Goal: Task Accomplishment & Management: Manage account settings

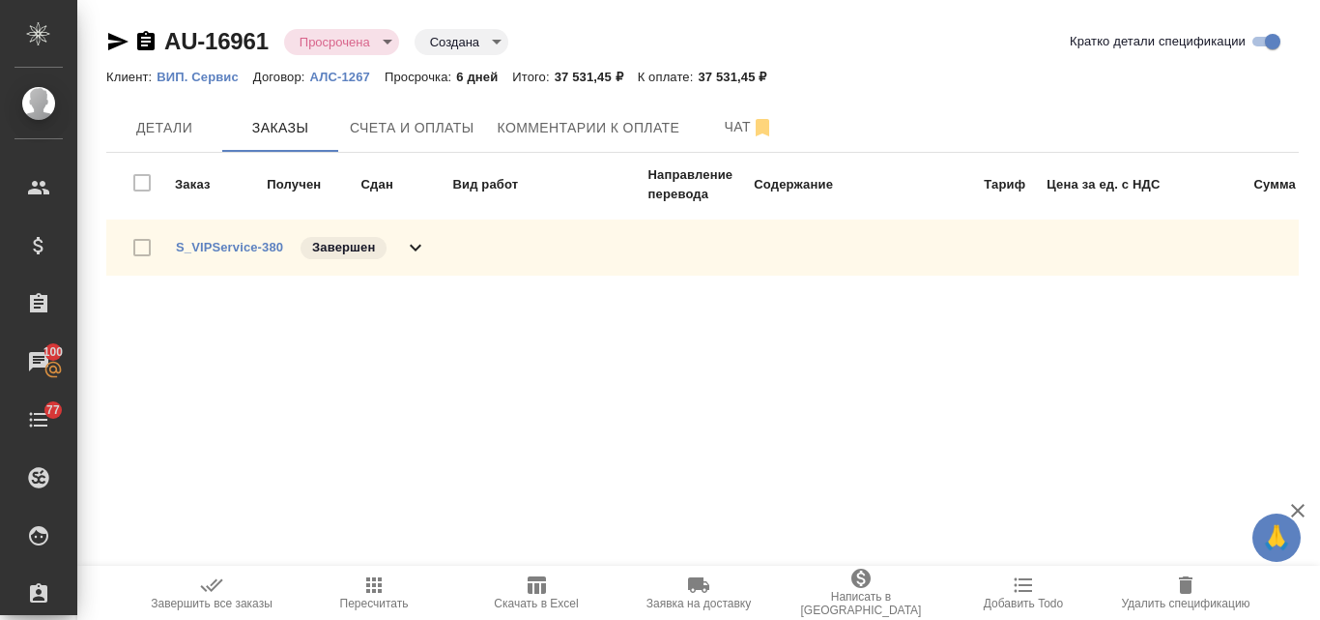
click at [172, 65] on div "Клиент: ВИП. Сервис Договор: АЛС-1267 Просрочка: 6 дней Итого: 37 531,45 ₽ К оп…" at bounding box center [702, 76] width 1193 height 23
click at [181, 72] on p "ВИП. Сервис" at bounding box center [205, 77] width 97 height 14
click at [243, 253] on link "S_VIPService-380" at bounding box center [229, 247] width 107 height 14
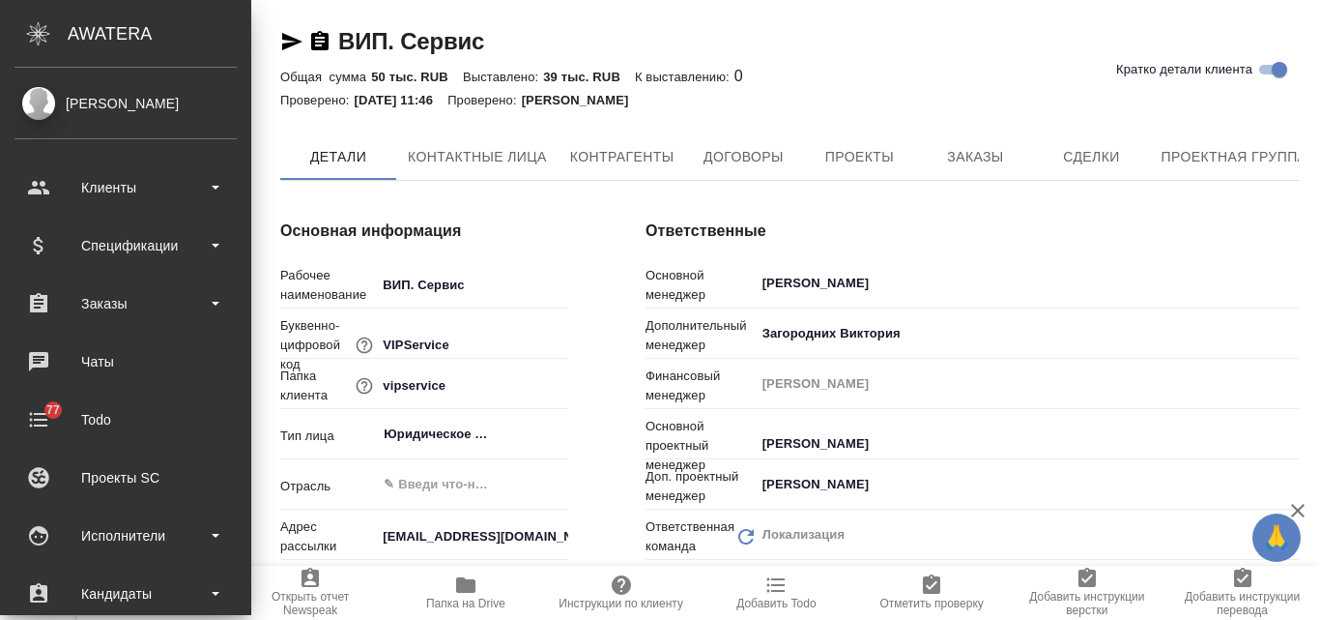
type textarea "x"
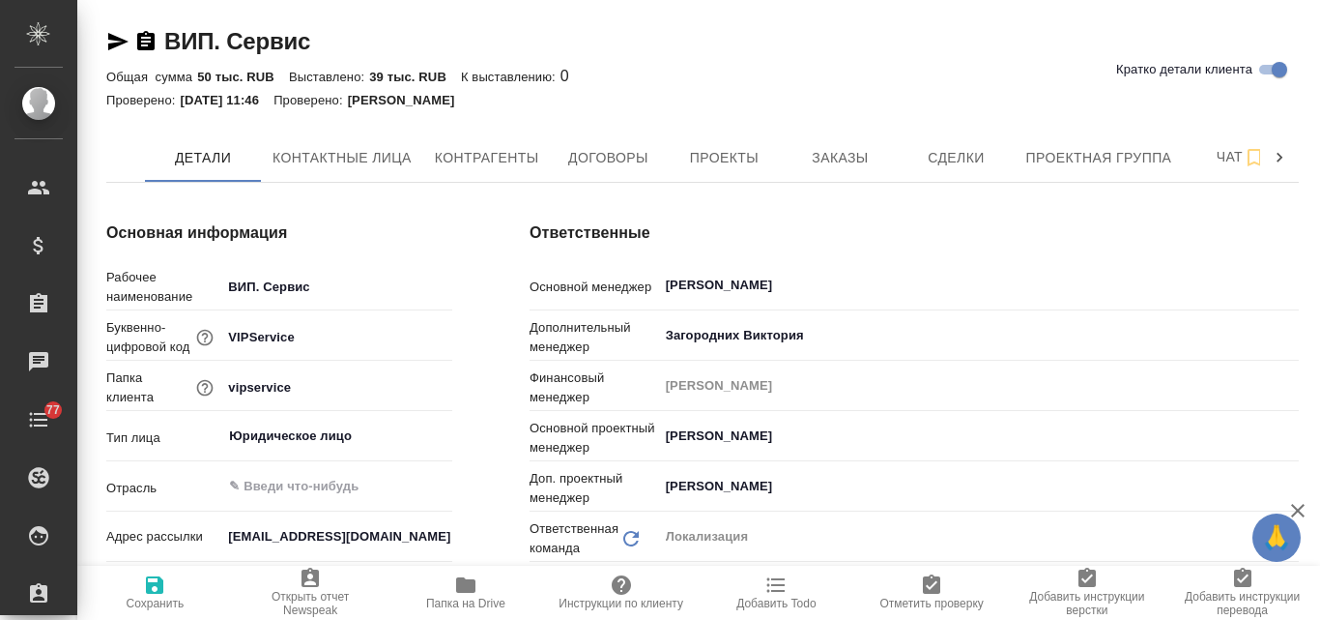
type textarea "x"
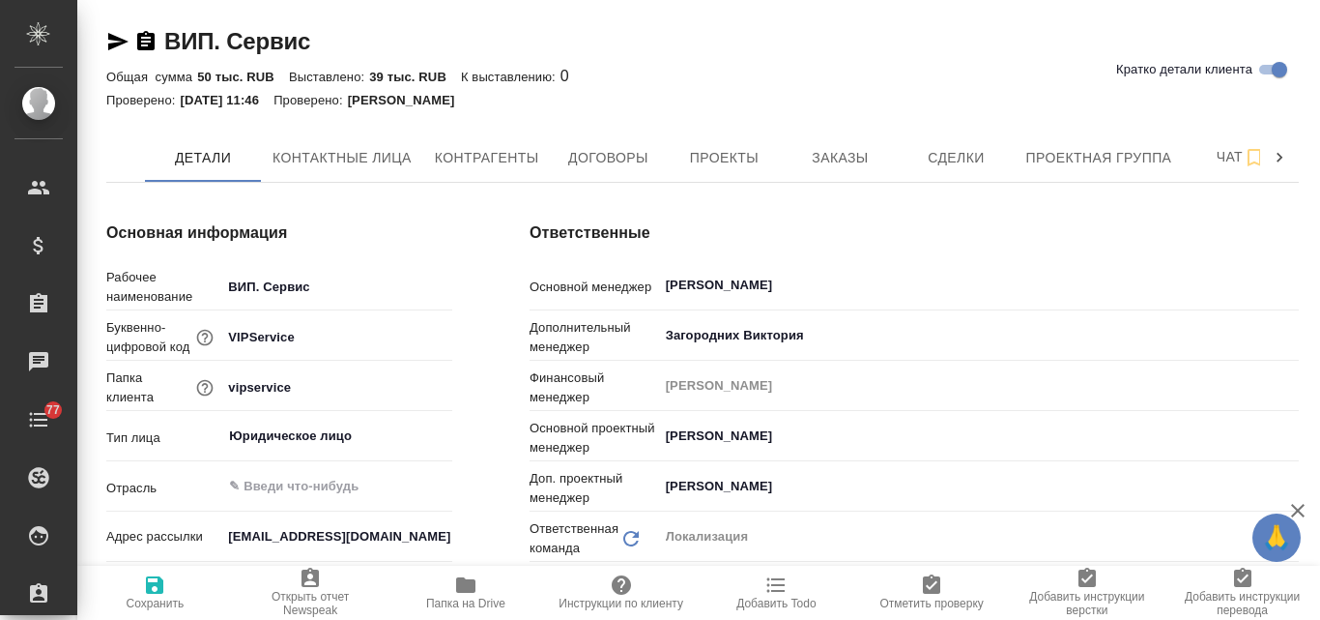
type textarea "x"
click at [344, 159] on span "Контактные лица" at bounding box center [342, 158] width 139 height 24
select select "RU"
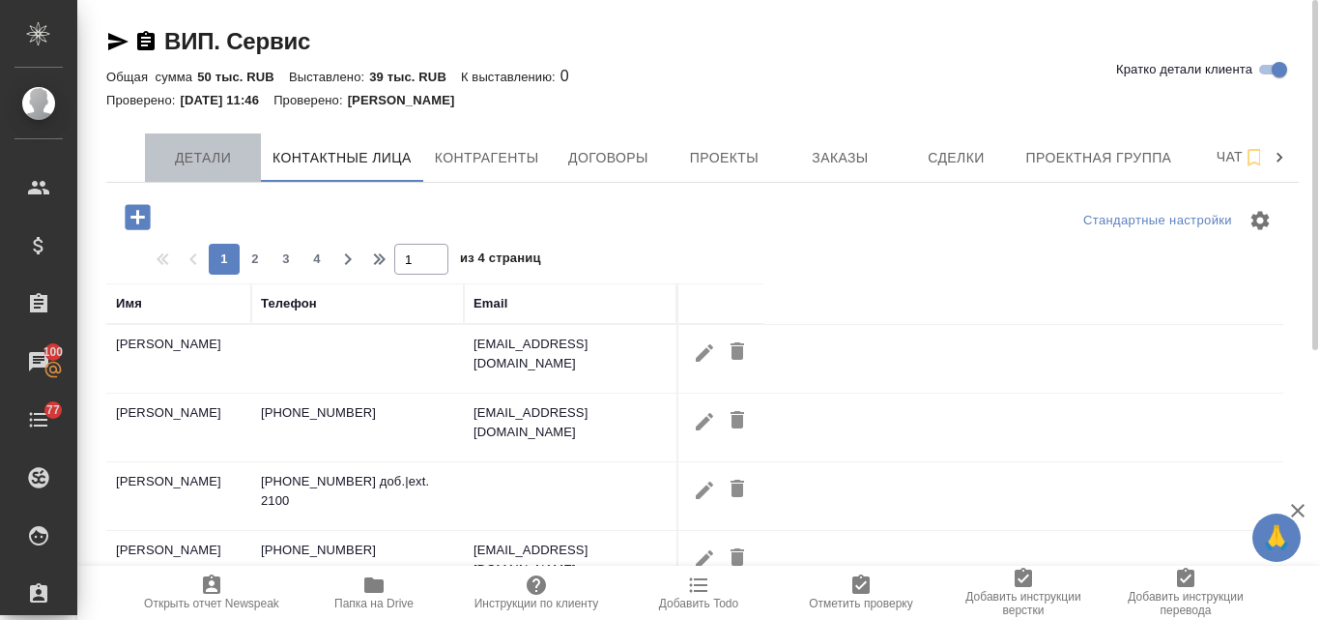
click at [215, 164] on span "Детали" at bounding box center [203, 158] width 93 height 24
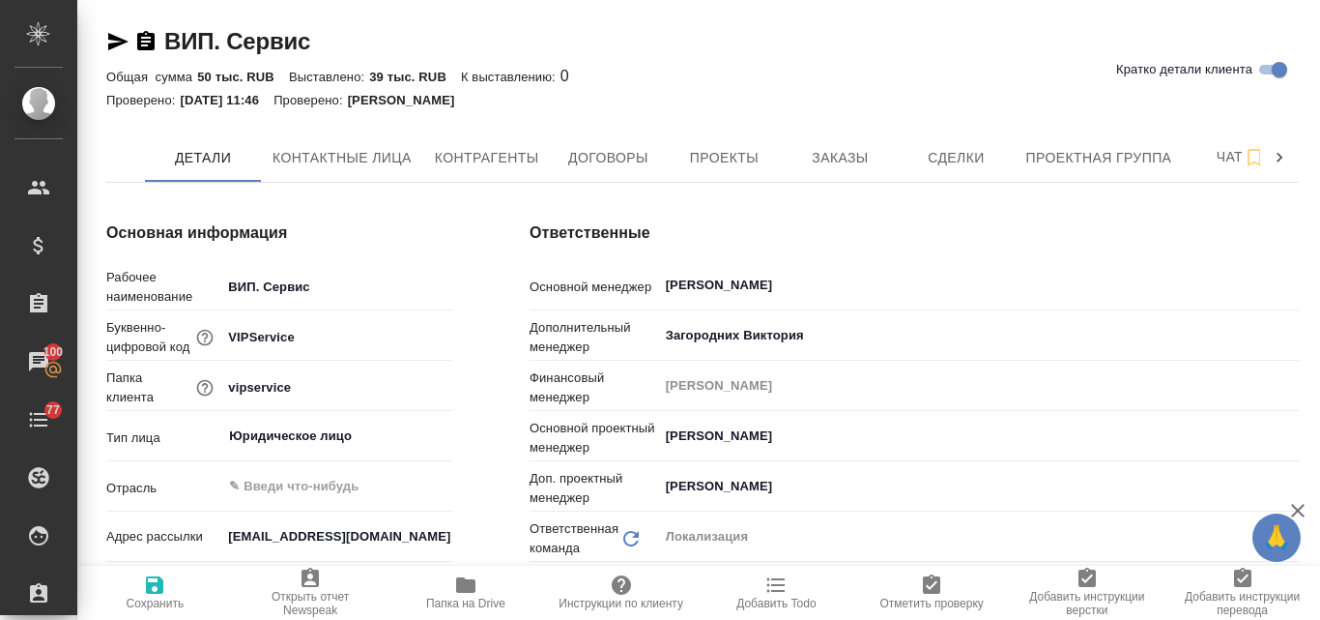
type textarea "x"
click at [338, 154] on span "Контактные лица" at bounding box center [342, 158] width 139 height 24
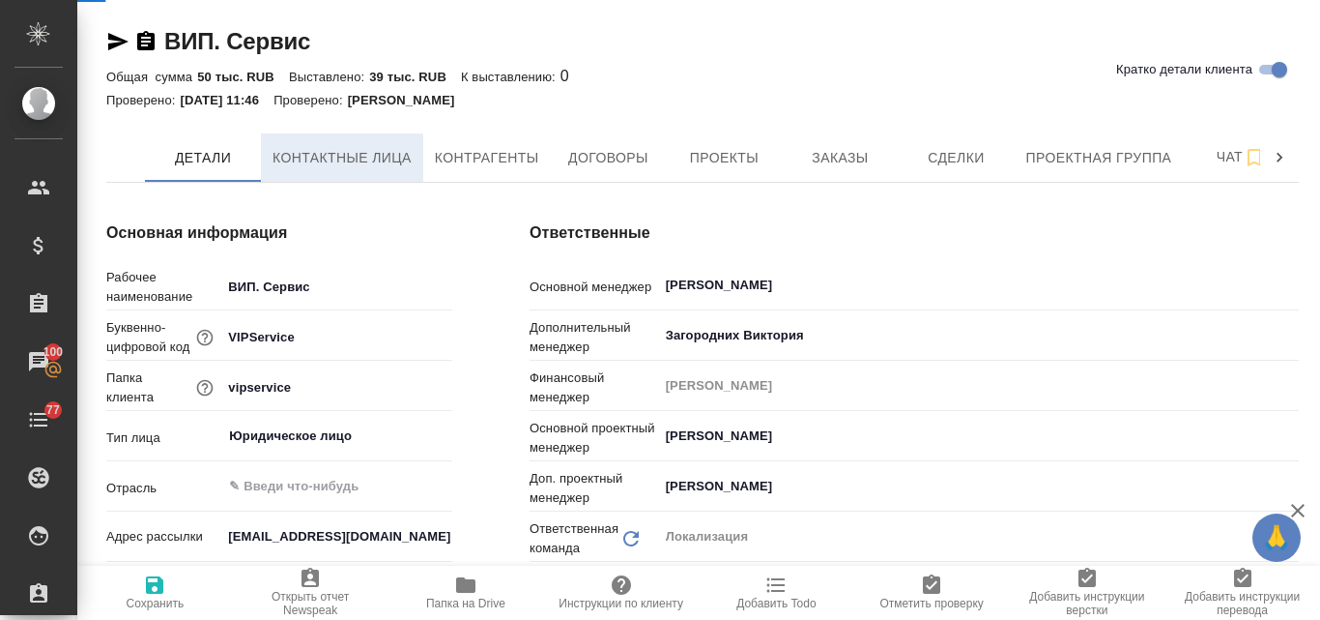
select select "RU"
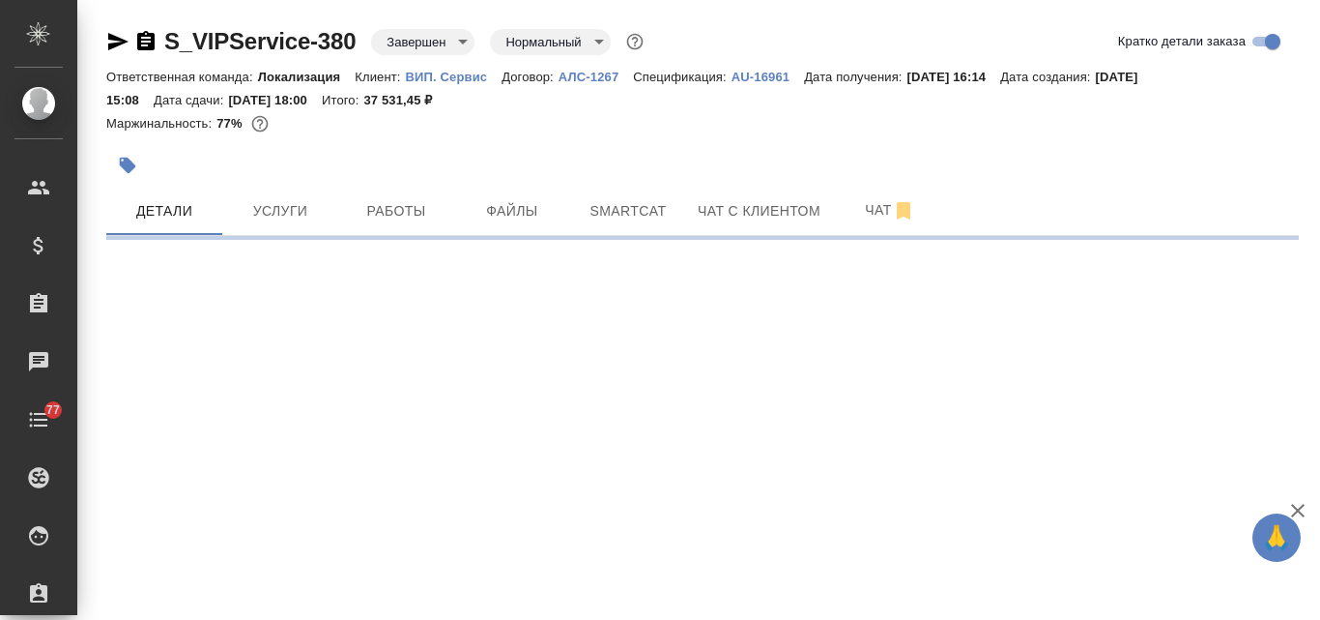
select select "RU"
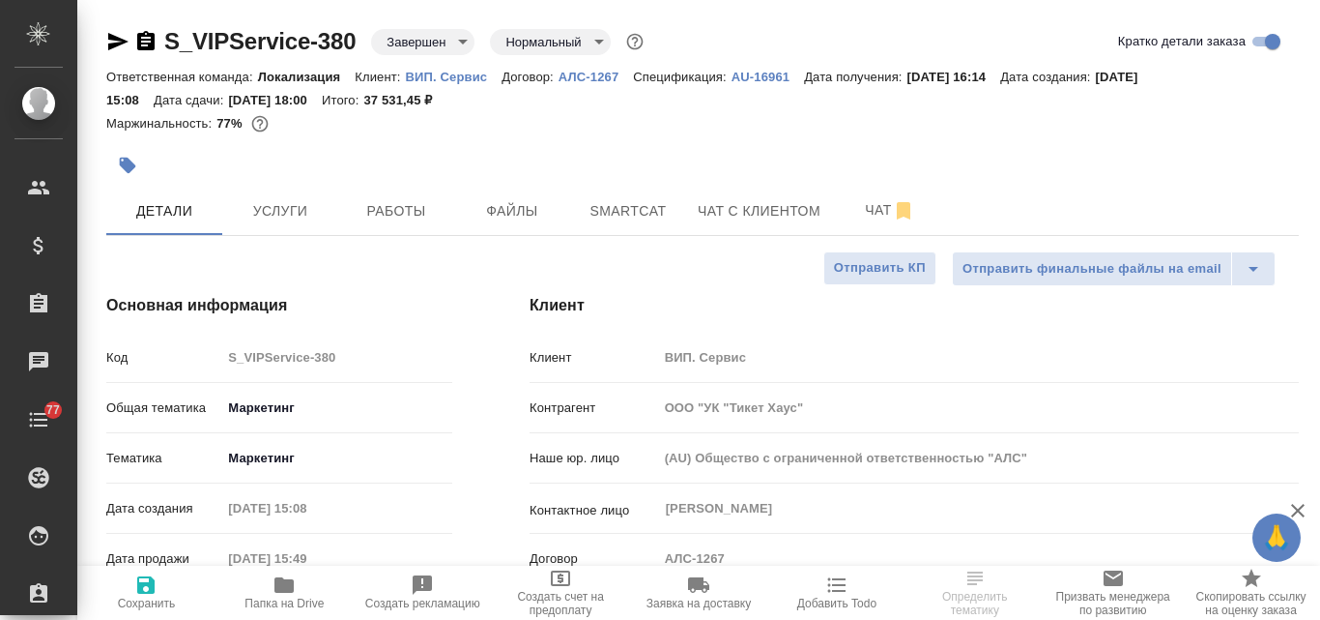
type textarea "x"
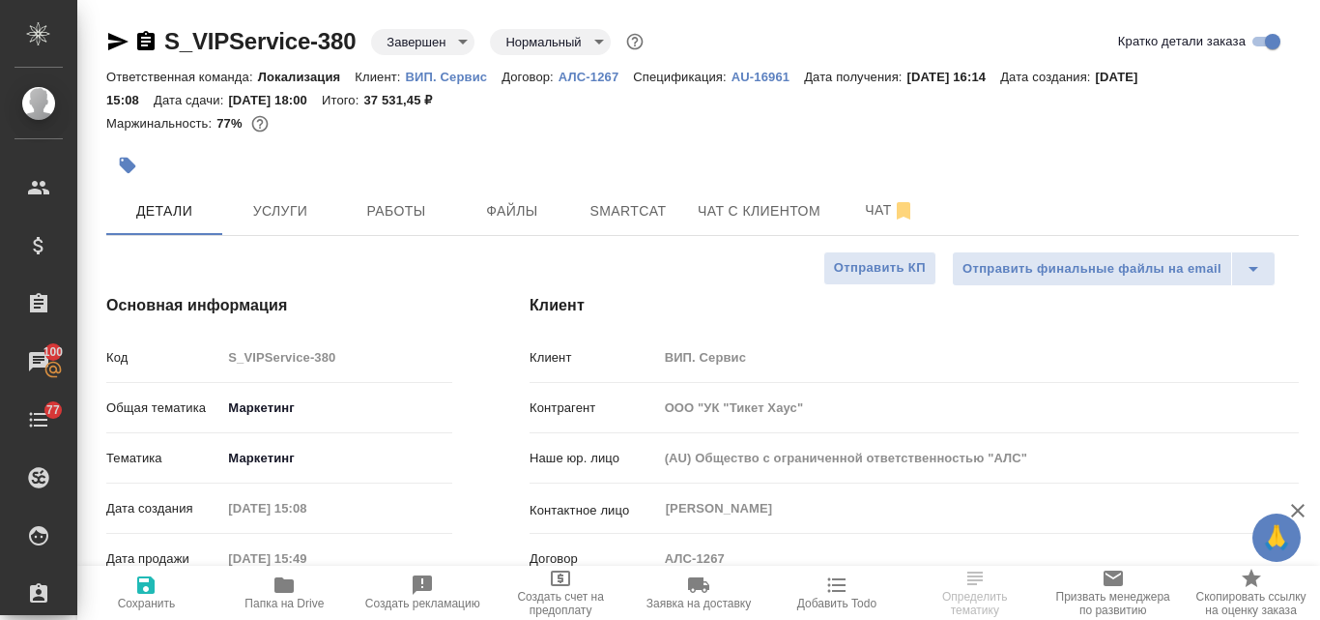
type textarea "x"
select select "RU"
type textarea "x"
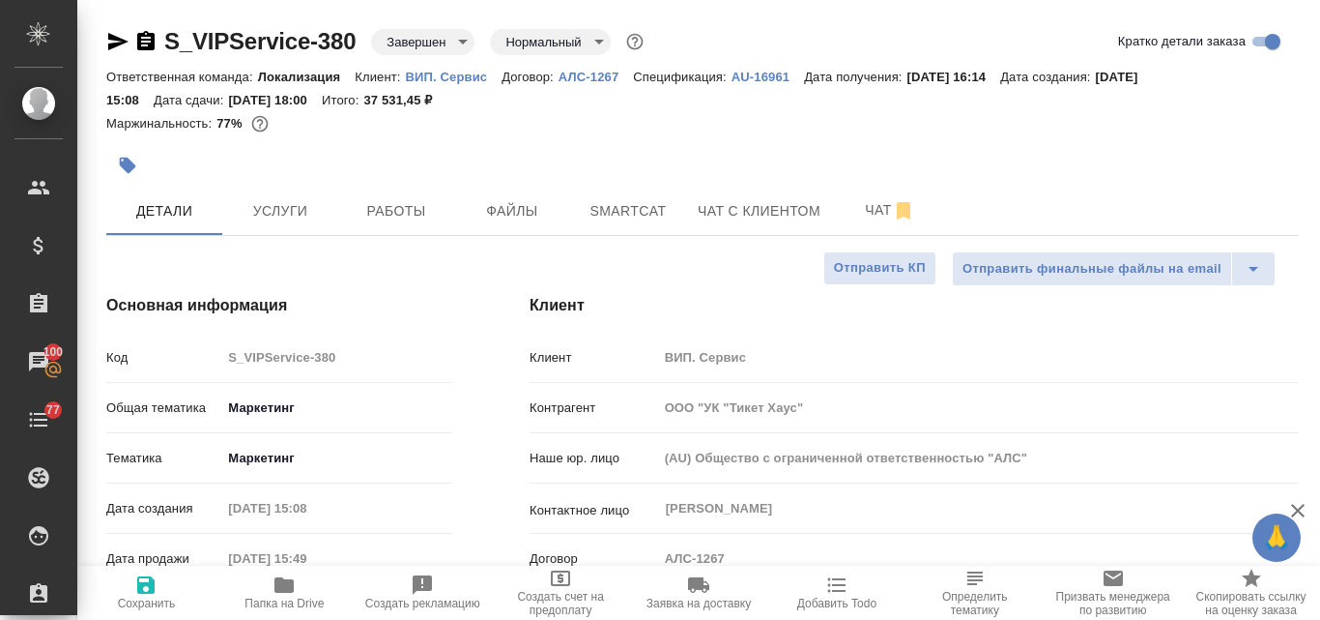
type textarea "x"
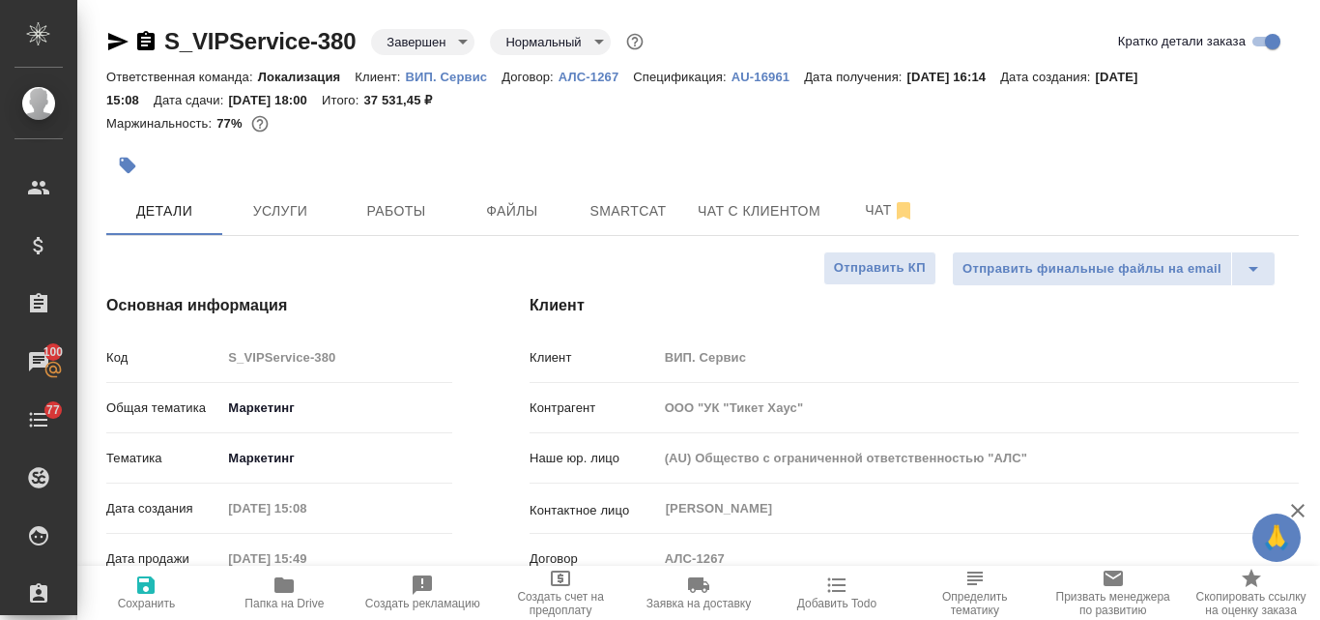
type textarea "x"
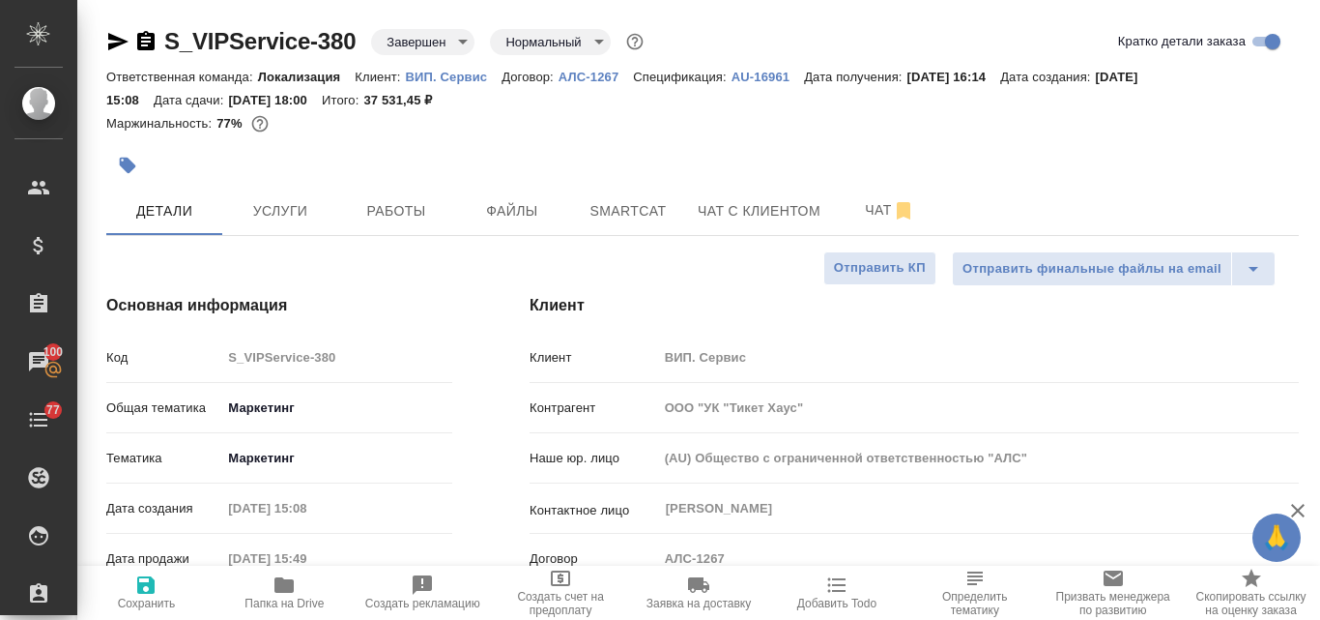
type textarea "x"
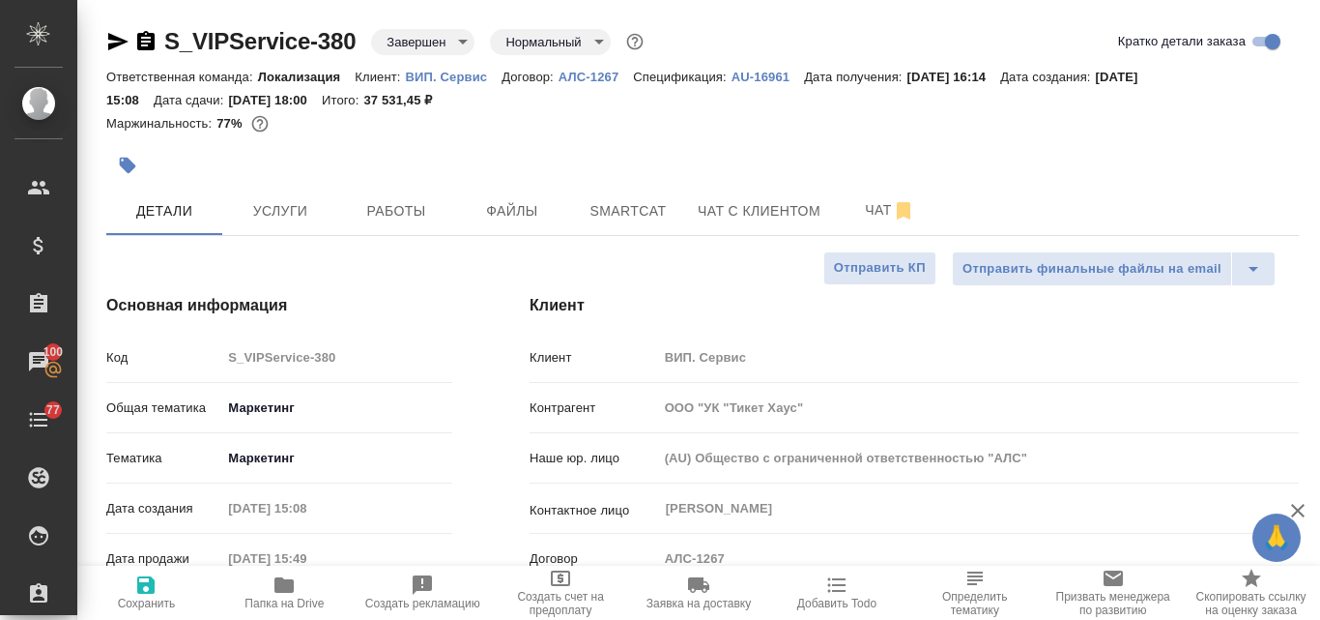
type textarea "x"
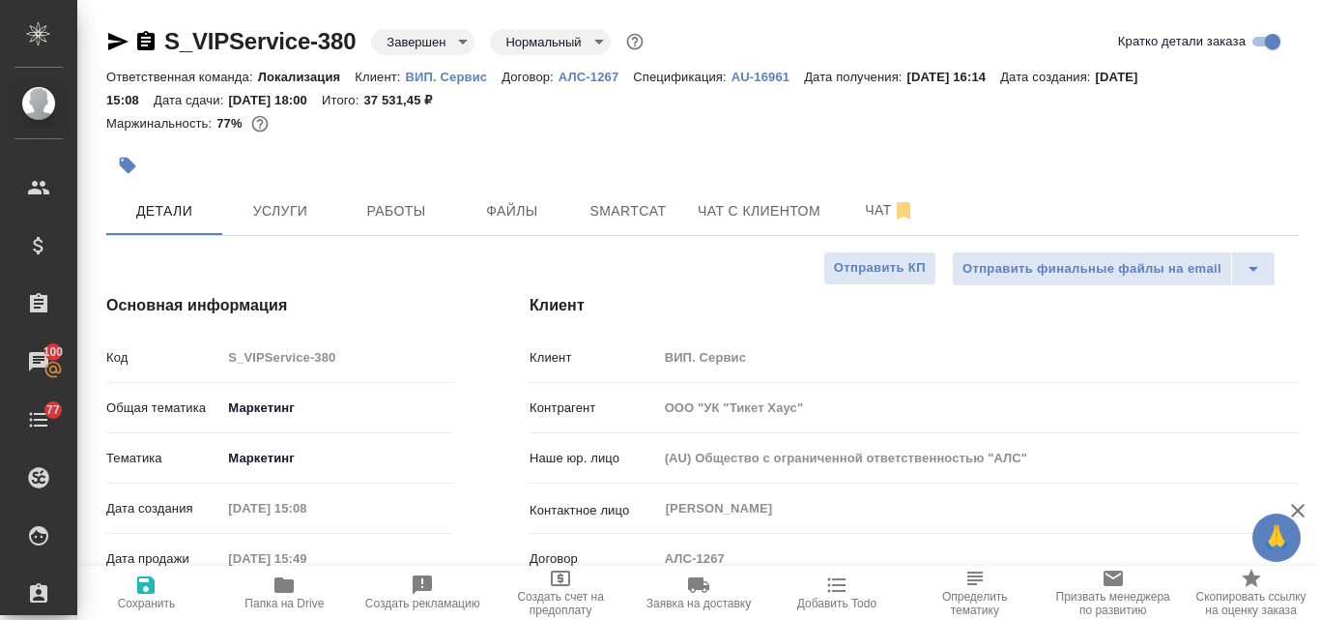
type textarea "x"
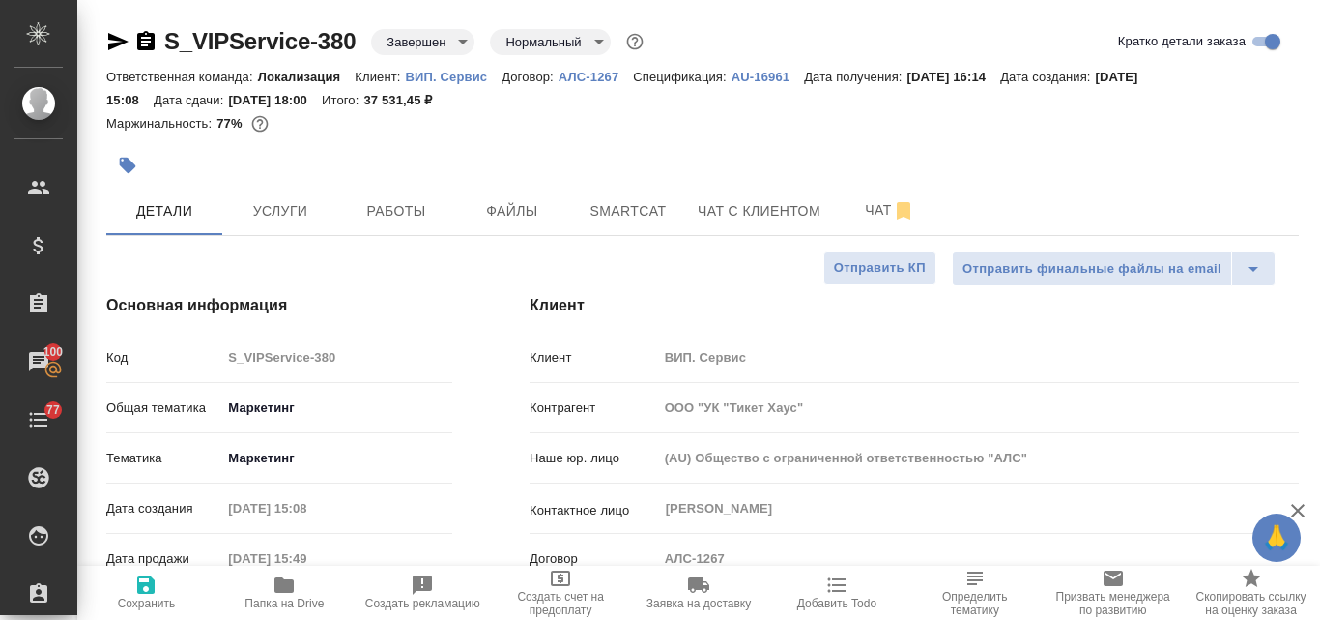
type textarea "x"
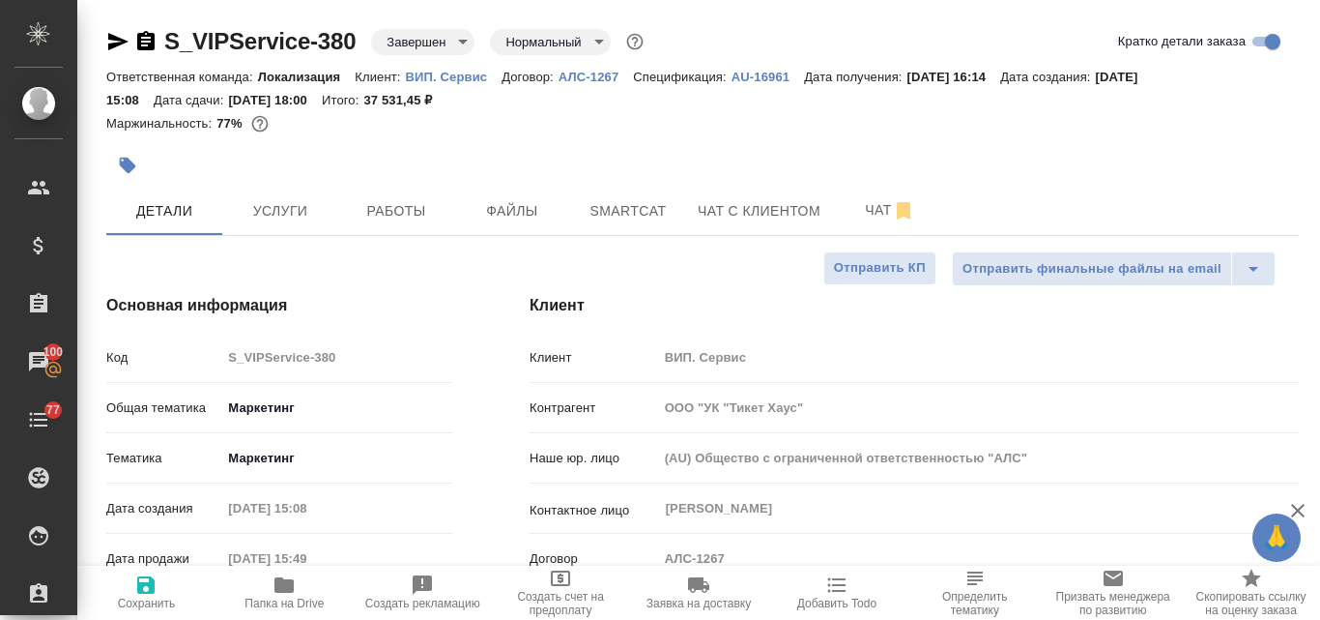
type textarea "x"
